Goal: Navigation & Orientation: Find specific page/section

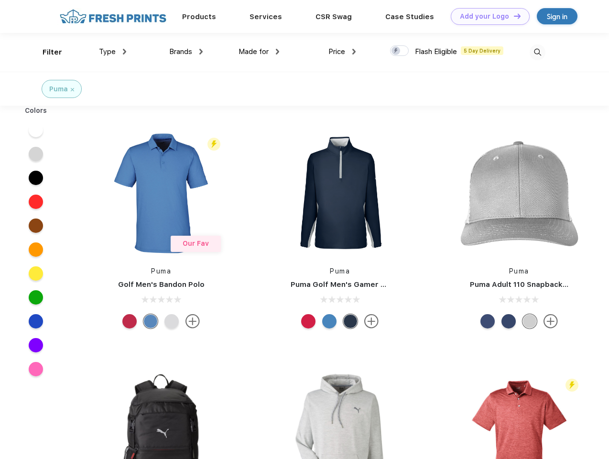
click at [487, 16] on link "Add your Logo Design Tool" at bounding box center [490, 16] width 79 height 17
click at [0, 0] on div "Design Tool" at bounding box center [0, 0] width 0 height 0
click at [513, 16] on link "Add your Logo Design Tool" at bounding box center [490, 16] width 79 height 17
click at [46, 52] on div "Filter" at bounding box center [53, 52] width 20 height 11
click at [113, 52] on span "Type" at bounding box center [107, 51] width 17 height 9
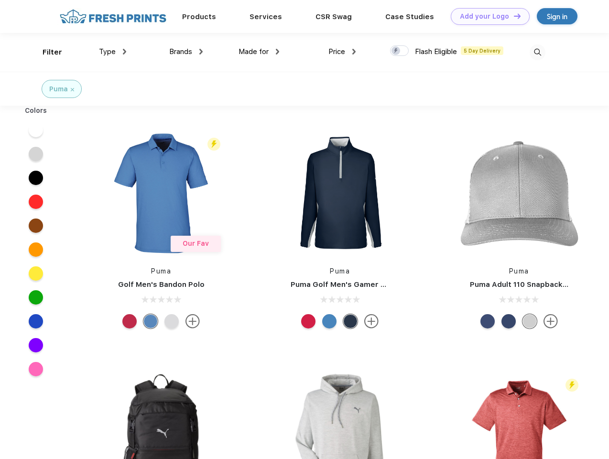
click at [186, 52] on span "Brands" at bounding box center [180, 51] width 23 height 9
click at [259, 52] on span "Made for" at bounding box center [254, 51] width 30 height 9
click at [342, 52] on span "Price" at bounding box center [337, 51] width 17 height 9
click at [400, 51] on div at bounding box center [399, 50] width 19 height 11
click at [397, 51] on input "checkbox" at bounding box center [393, 48] width 6 height 6
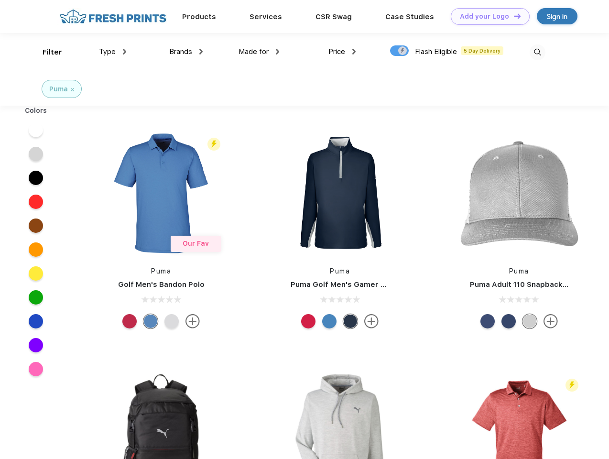
click at [538, 52] on img at bounding box center [538, 52] width 16 height 16
